Goal: Task Accomplishment & Management: Use online tool/utility

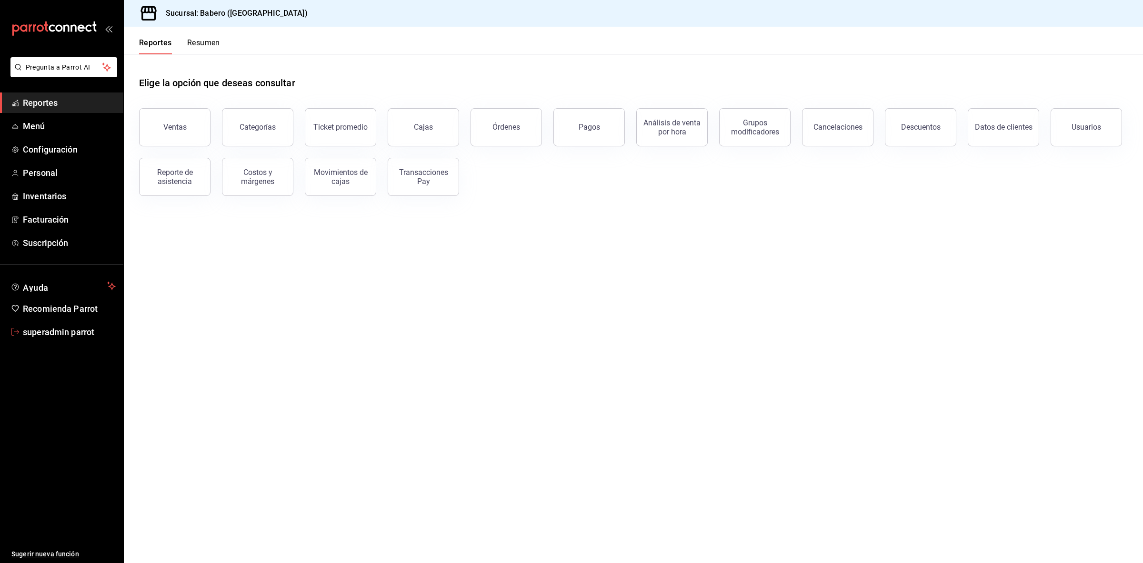
click at [52, 337] on span "superadmin parrot" at bounding box center [69, 331] width 93 height 13
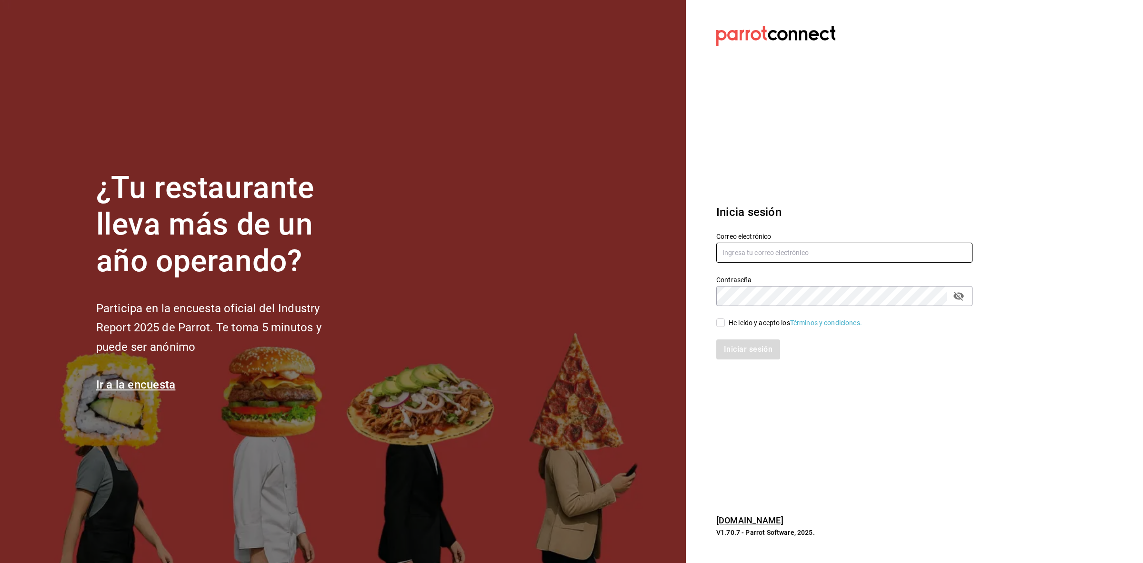
click at [861, 256] on input "text" at bounding box center [845, 252] width 256 height 20
paste input "Cuarto [PERSON_NAME] (MID)"
click at [835, 246] on input "Cuarto [PERSON_NAME] (MID)" at bounding box center [845, 252] width 256 height 20
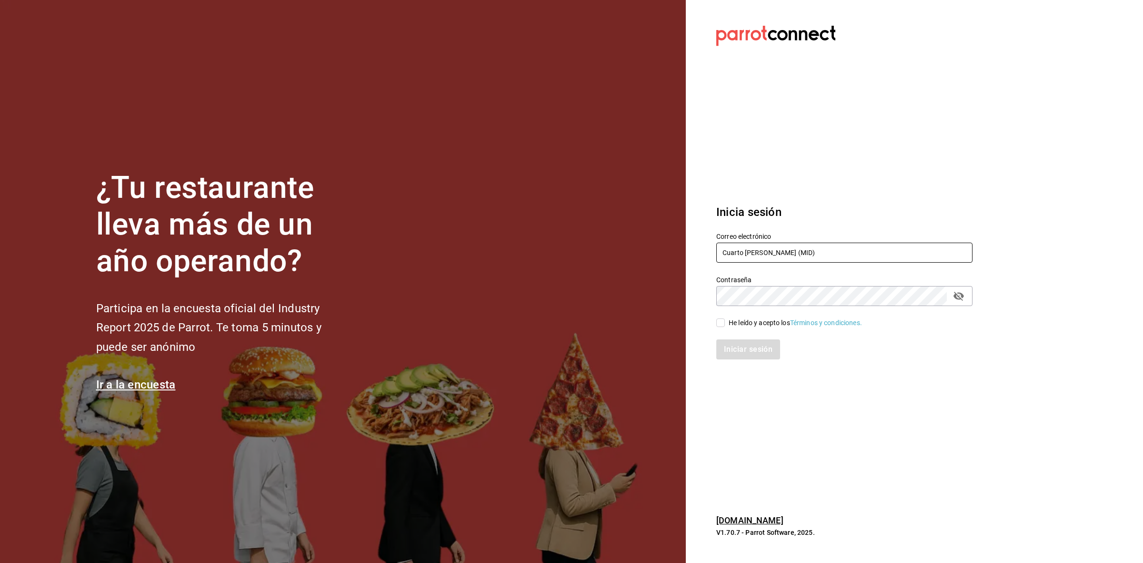
paste input "rosas@mid.com"
type input "rosas@mid.com"
drag, startPoint x: 723, startPoint y: 326, endPoint x: 724, endPoint y: 331, distance: 4.9
click at [723, 326] on input "He leído y acepto los Términos y condiciones." at bounding box center [721, 322] width 9 height 9
checkbox input "true"
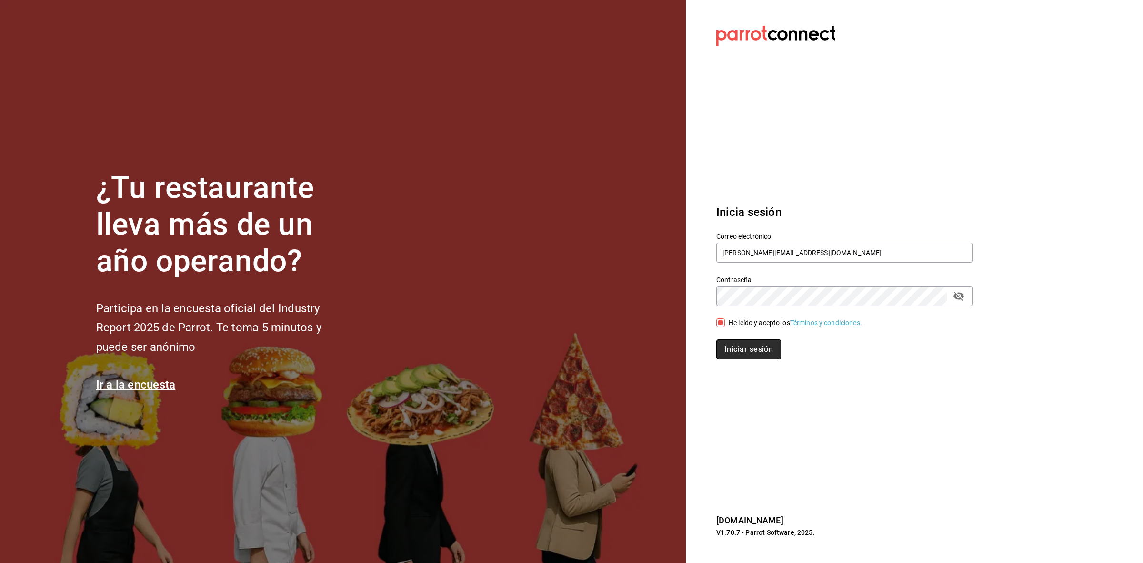
click at [729, 351] on button "Iniciar sesión" at bounding box center [749, 349] width 65 height 20
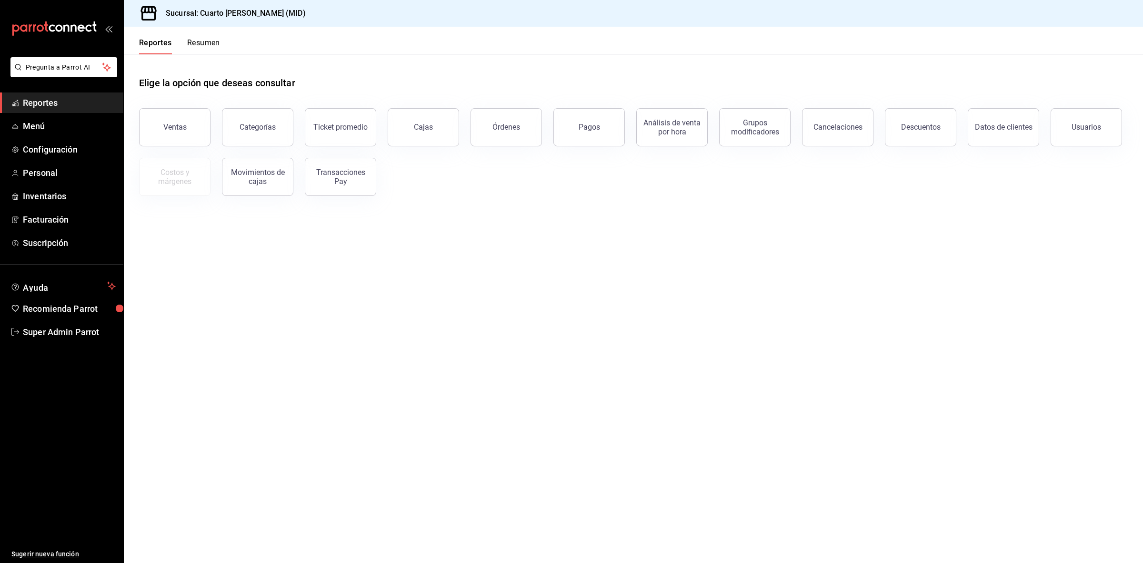
click at [717, 261] on main "Elige la opción que deseas consultar Ventas Categorías Ticket promedio Cajas Ór…" at bounding box center [634, 308] width 1020 height 508
click at [573, 119] on button "Pagos" at bounding box center [589, 127] width 71 height 38
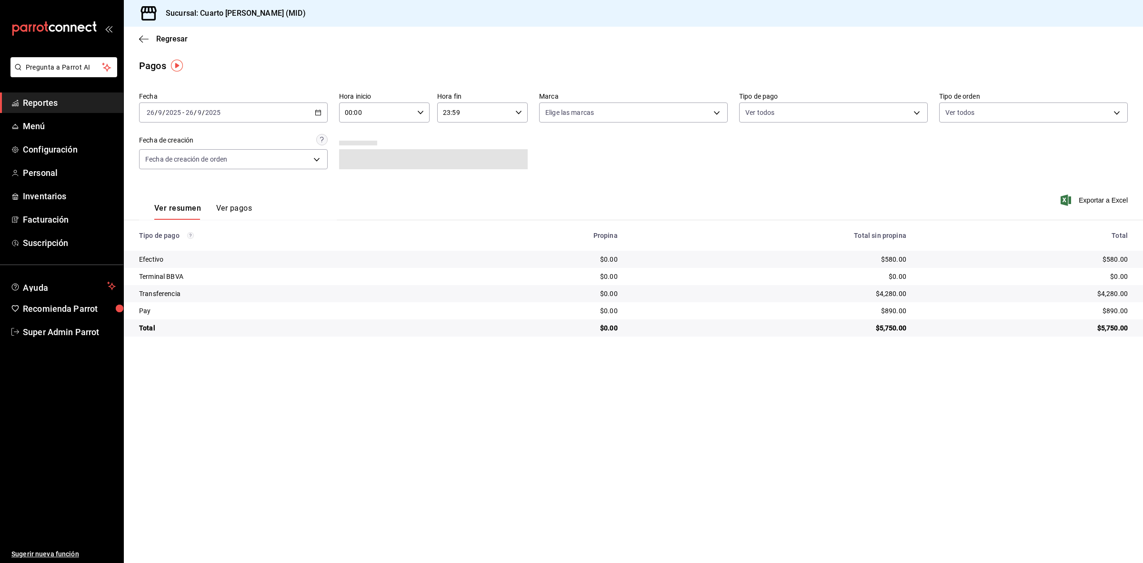
click at [291, 102] on div "[DATE] [DATE] - [DATE] [DATE]" at bounding box center [233, 112] width 189 height 20
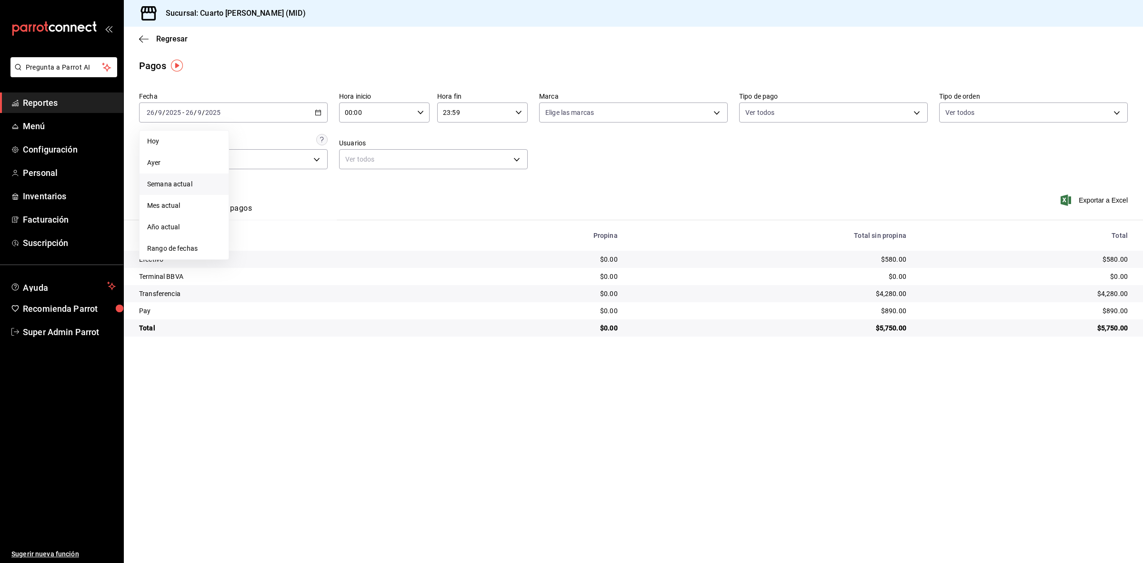
click at [195, 187] on span "Semana actual" at bounding box center [184, 184] width 74 height 10
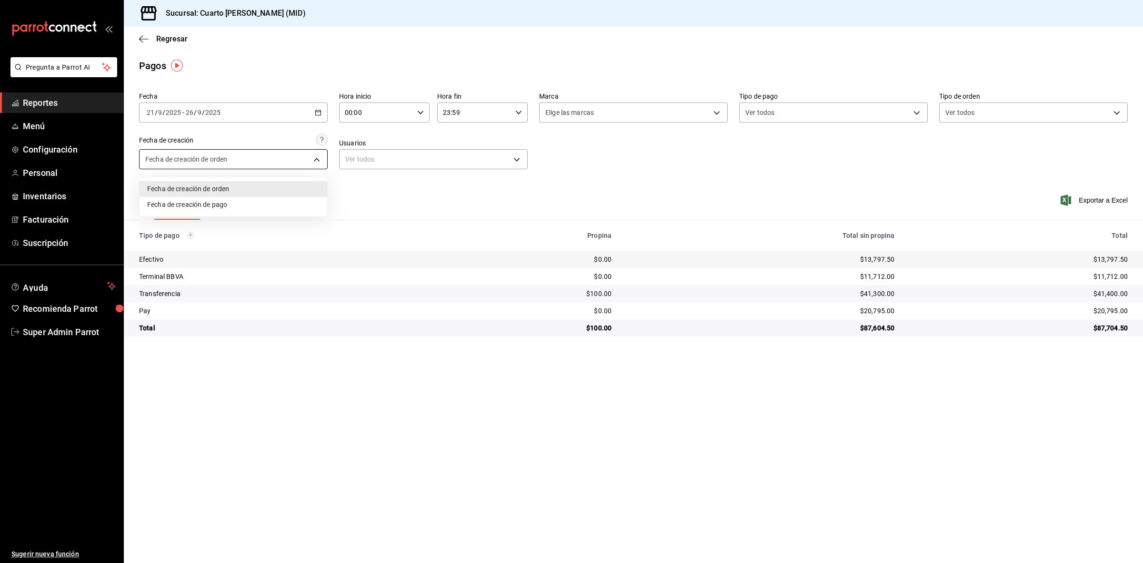
click at [302, 162] on body "Pregunta a Parrot AI Reportes Menú Configuración Personal Inventarios Facturaci…" at bounding box center [571, 281] width 1143 height 563
click at [358, 188] on div at bounding box center [571, 281] width 1143 height 563
click at [246, 206] on button "Ver pagos" at bounding box center [234, 211] width 36 height 16
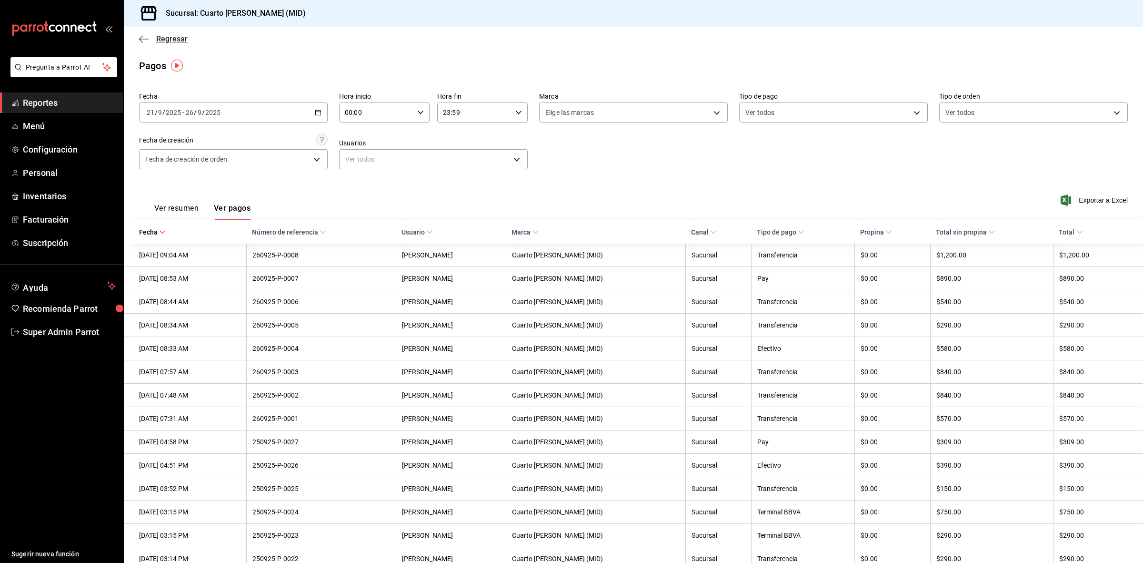
click at [151, 35] on span "Regresar" at bounding box center [163, 38] width 49 height 9
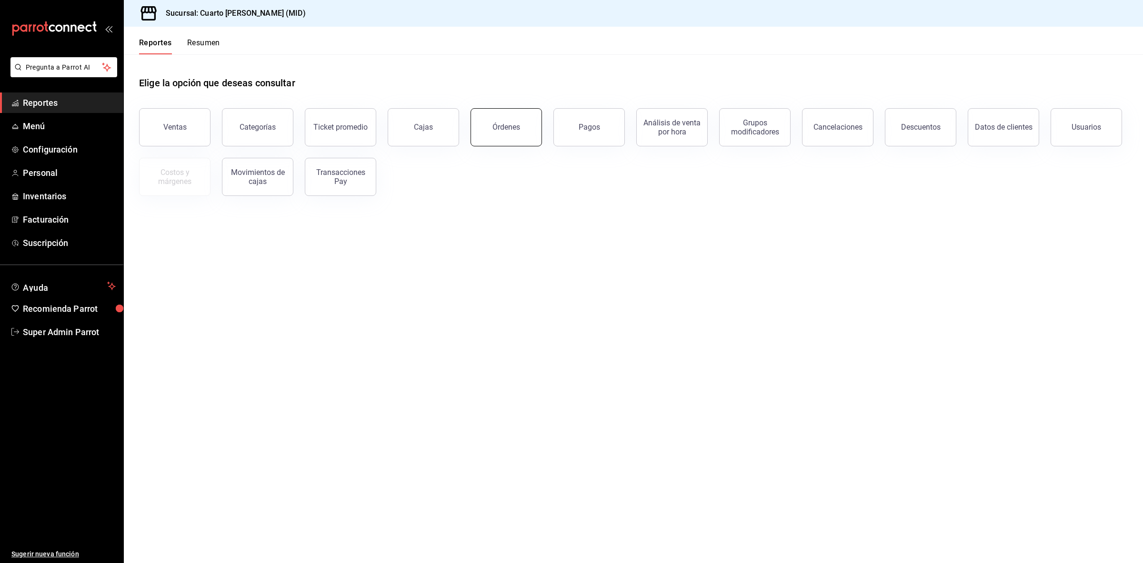
click at [489, 127] on button "Órdenes" at bounding box center [506, 127] width 71 height 38
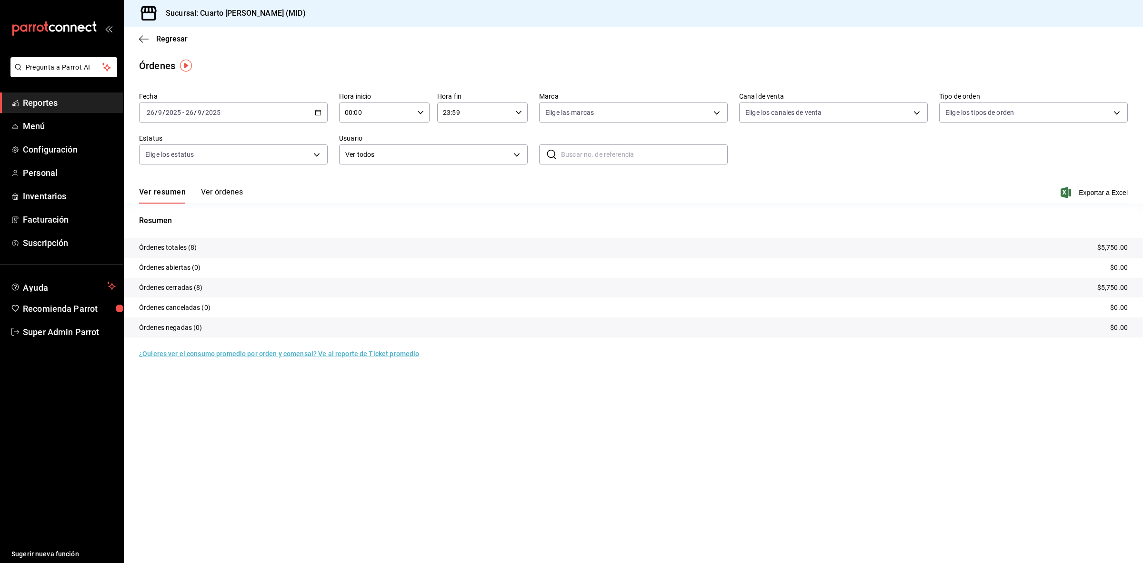
click at [211, 198] on button "Ver órdenes" at bounding box center [222, 195] width 42 height 16
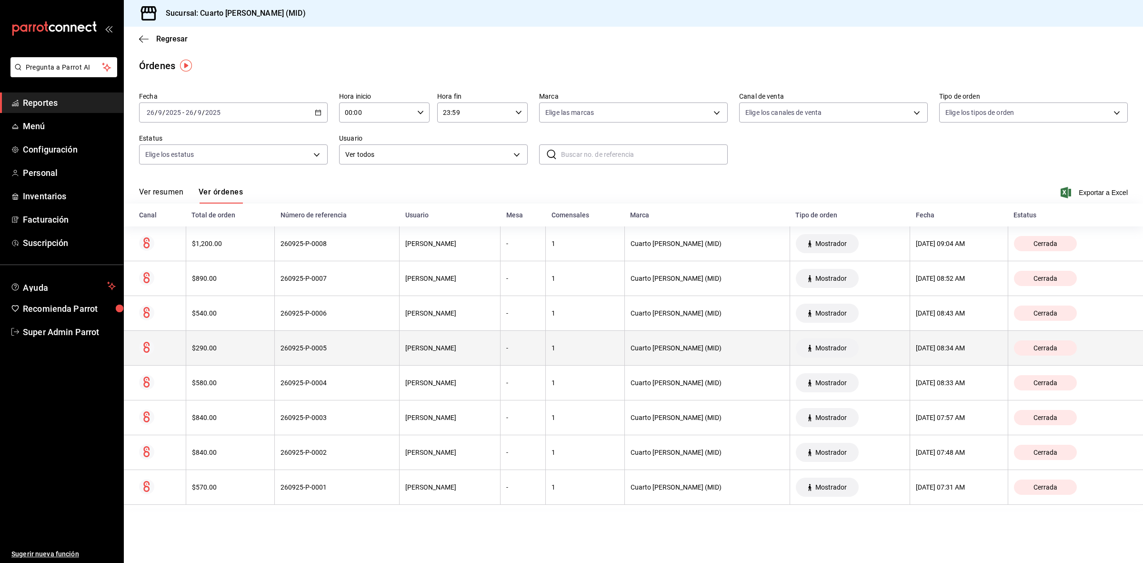
click at [337, 340] on th "260925-P-0005" at bounding box center [337, 348] width 125 height 35
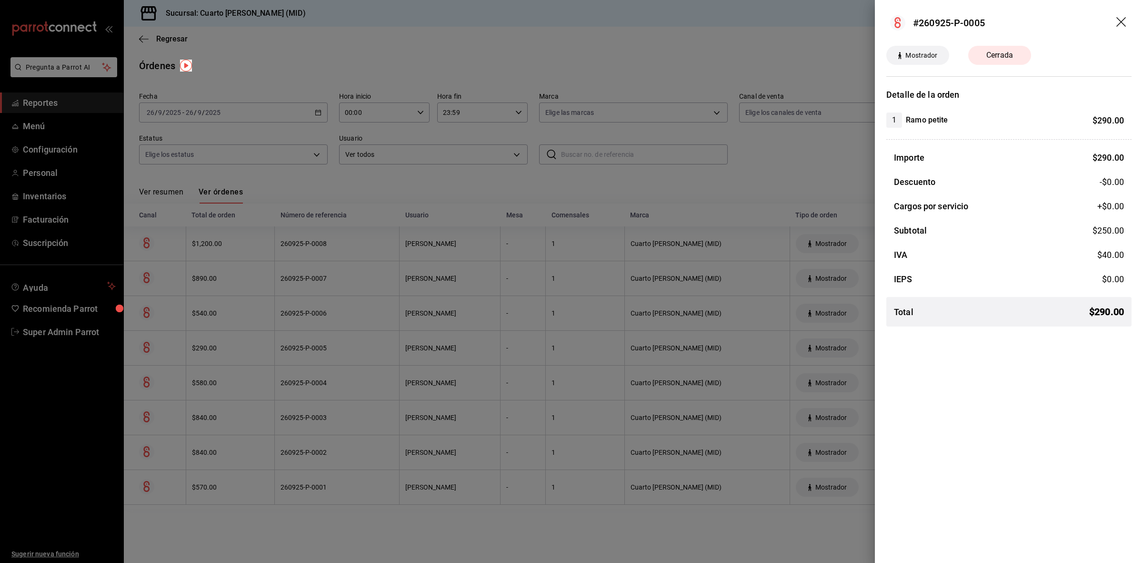
click at [633, 168] on div at bounding box center [571, 281] width 1143 height 563
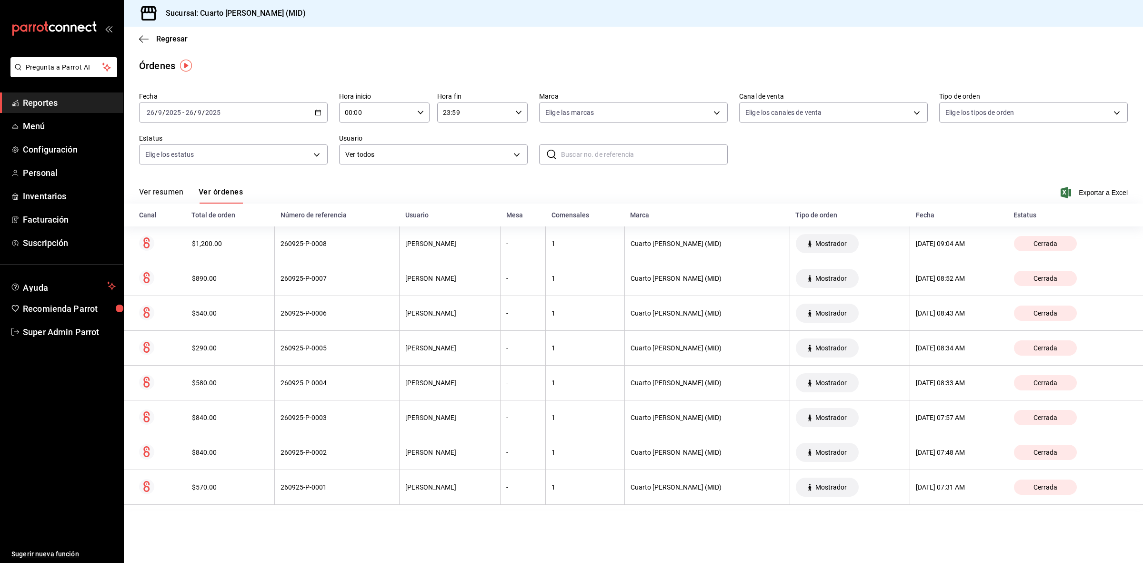
click at [136, 38] on div "Regresar" at bounding box center [634, 39] width 1020 height 24
click at [141, 37] on icon "button" at bounding box center [141, 38] width 4 height 7
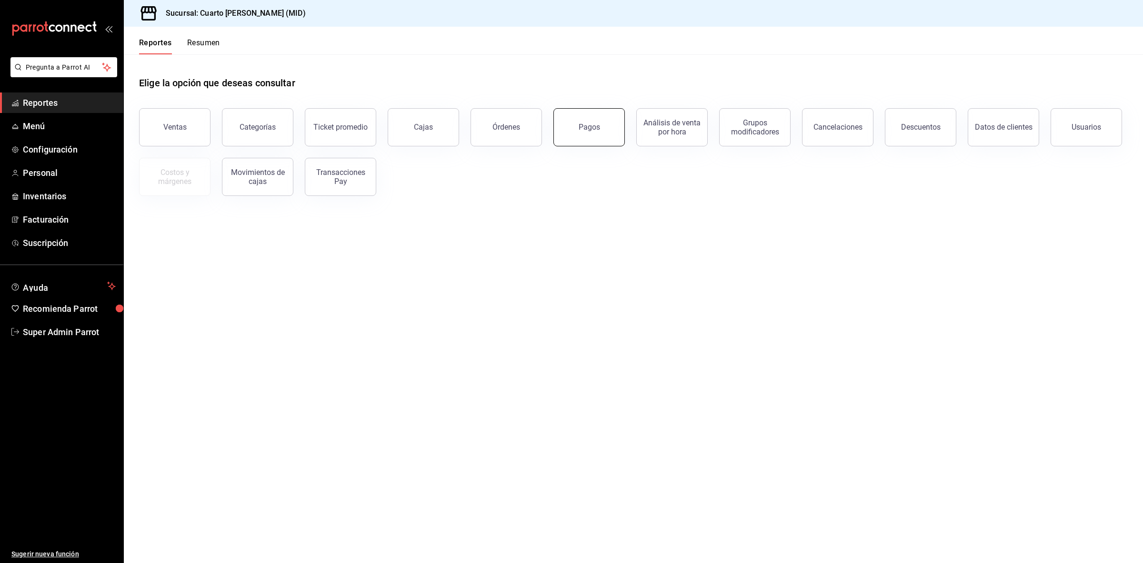
click at [612, 136] on button "Pagos" at bounding box center [589, 127] width 71 height 38
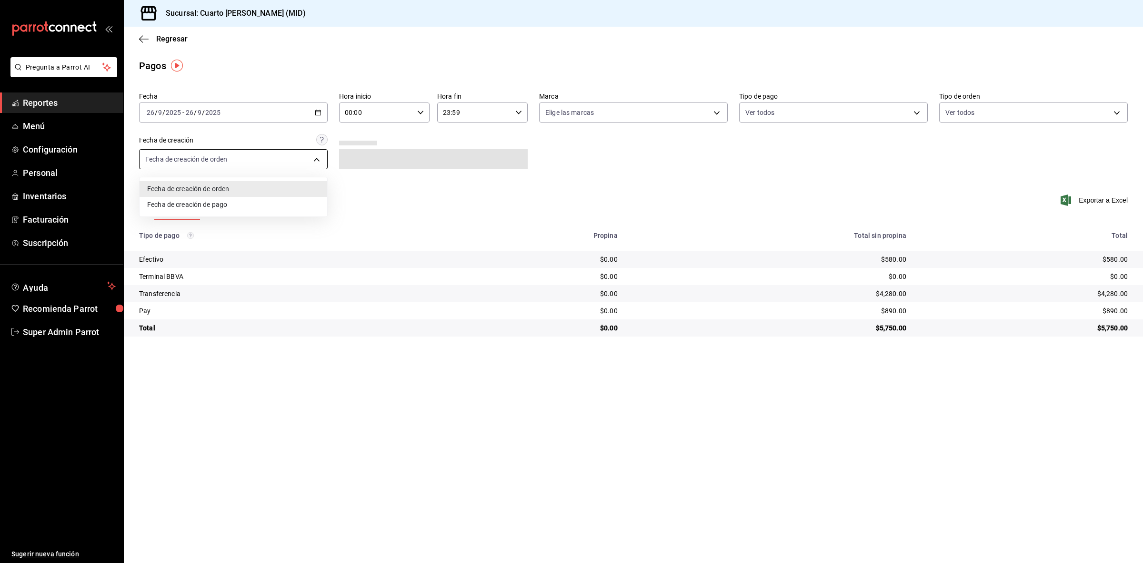
click at [325, 160] on body "Pregunta a Parrot AI Reportes Menú Configuración Personal Inventarios Facturaci…" at bounding box center [571, 281] width 1143 height 563
click at [499, 153] on div at bounding box center [571, 281] width 1143 height 563
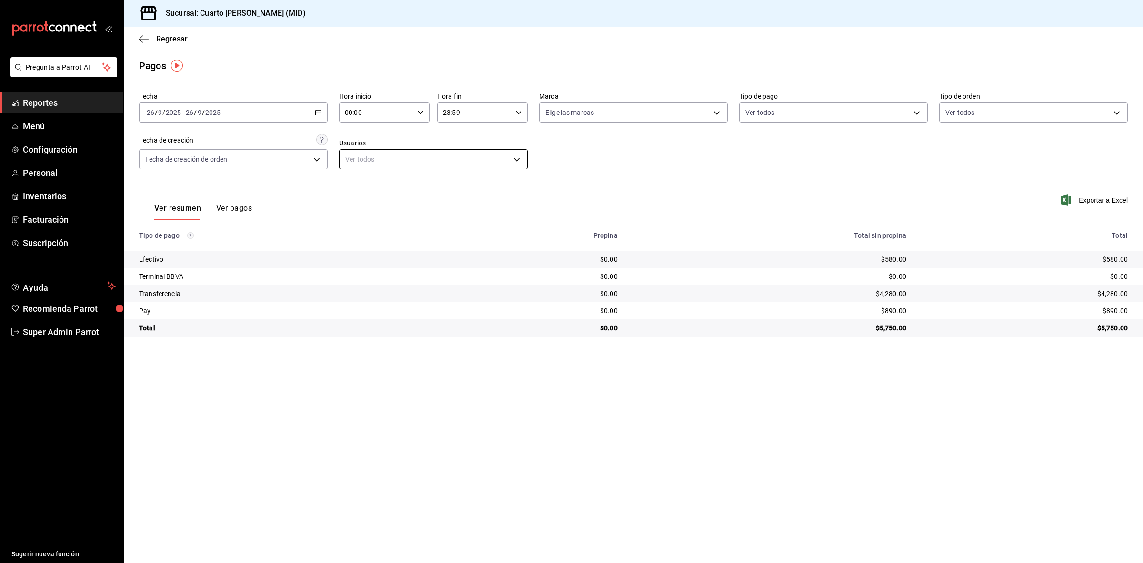
click at [498, 157] on body "Pregunta a Parrot AI Reportes Menú Configuración Personal Inventarios Facturaci…" at bounding box center [571, 281] width 1143 height 563
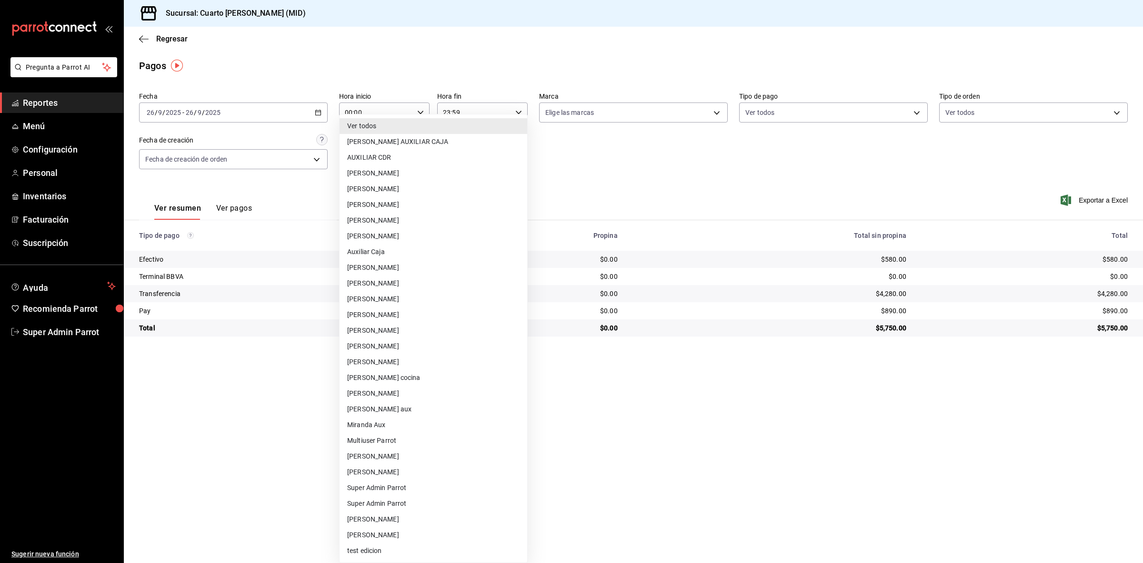
click at [665, 200] on div at bounding box center [571, 281] width 1143 height 563
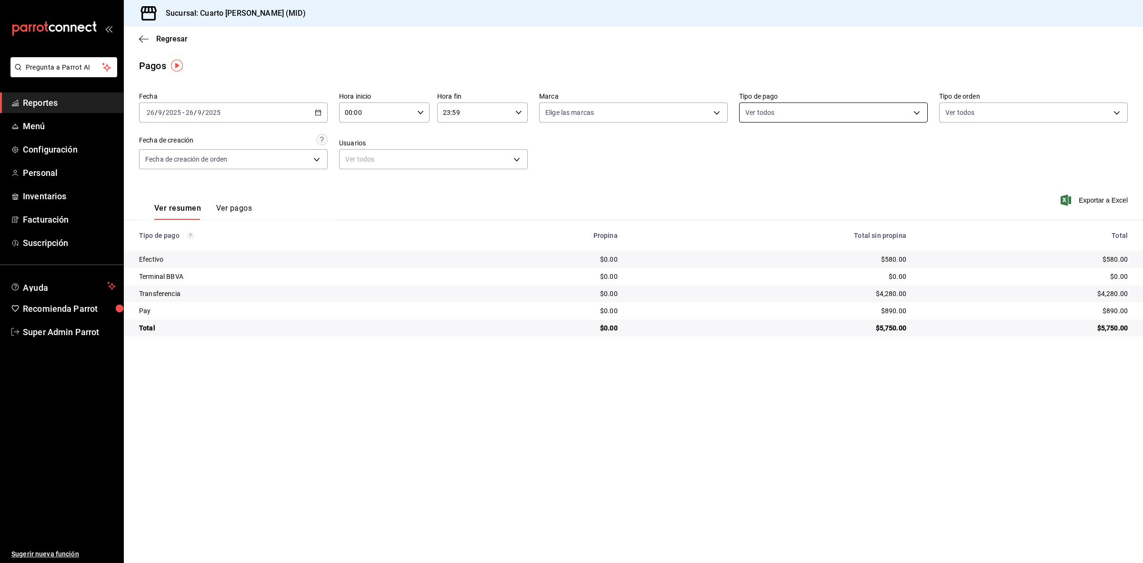
click at [862, 122] on body "Pregunta a Parrot AI Reportes Menú Configuración Personal Inventarios Facturaci…" at bounding box center [571, 281] width 1143 height 563
click at [241, 206] on div at bounding box center [571, 281] width 1143 height 563
click at [241, 206] on div "Ver todos Efectivo Terminal BBVA Transferencia Pay" at bounding box center [571, 281] width 1143 height 563
click at [241, 206] on button "Ver pagos" at bounding box center [234, 211] width 36 height 16
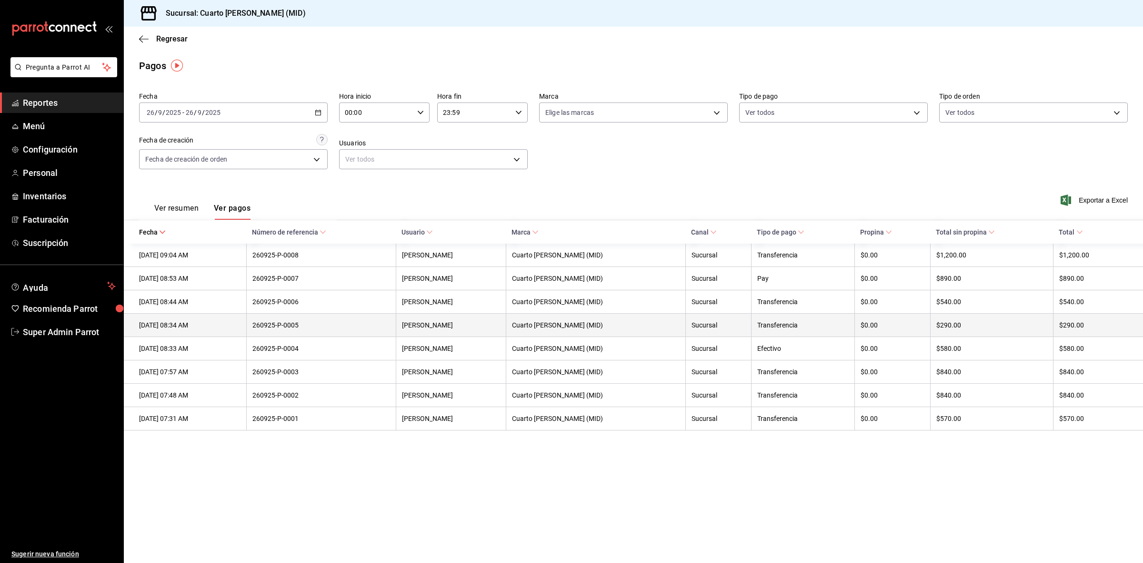
click at [363, 327] on div "260925-P-0005" at bounding box center [321, 325] width 138 height 8
click at [813, 329] on div "Transferencia" at bounding box center [802, 325] width 91 height 8
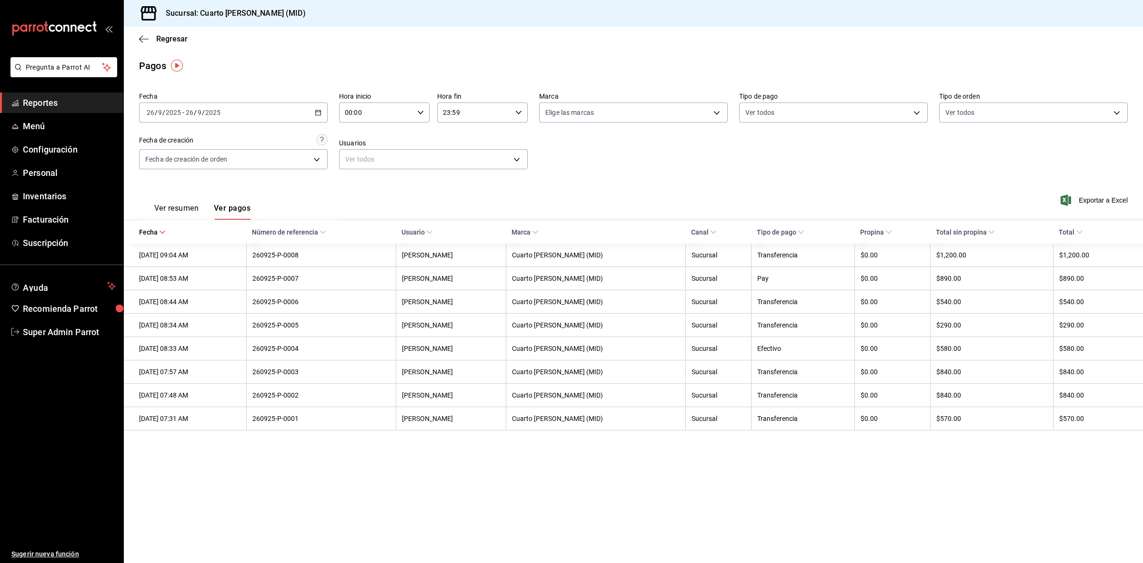
click at [326, 110] on div "[DATE] [DATE] - [DATE] [DATE]" at bounding box center [233, 112] width 189 height 20
click at [173, 160] on span "Ayer" at bounding box center [184, 163] width 74 height 10
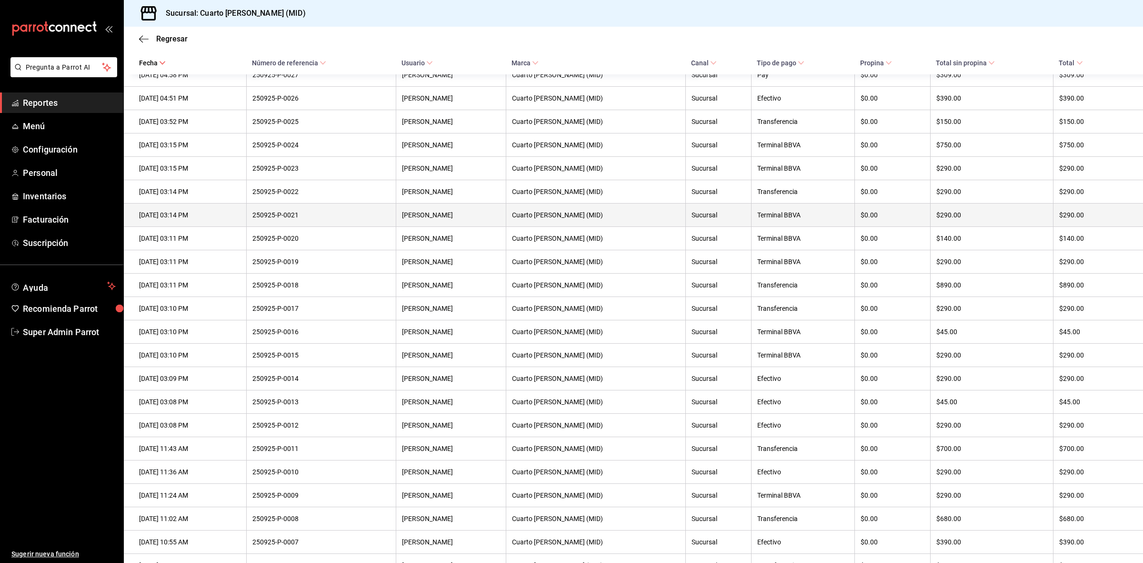
scroll to position [349, 0]
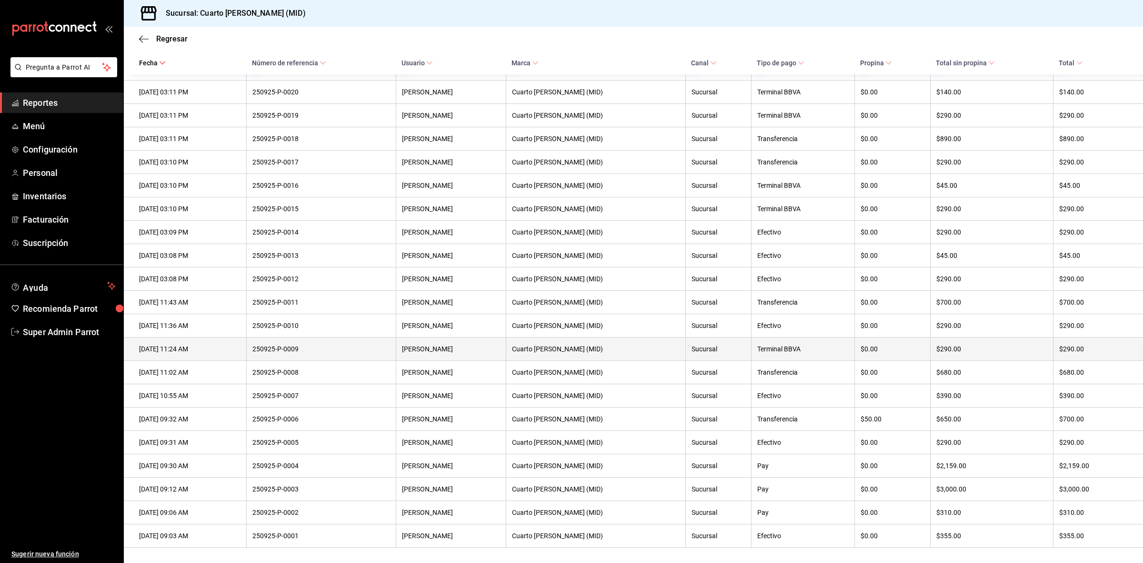
click at [358, 345] on div "250925-P-0009" at bounding box center [321, 349] width 138 height 8
